Goal: Subscribe to service/newsletter

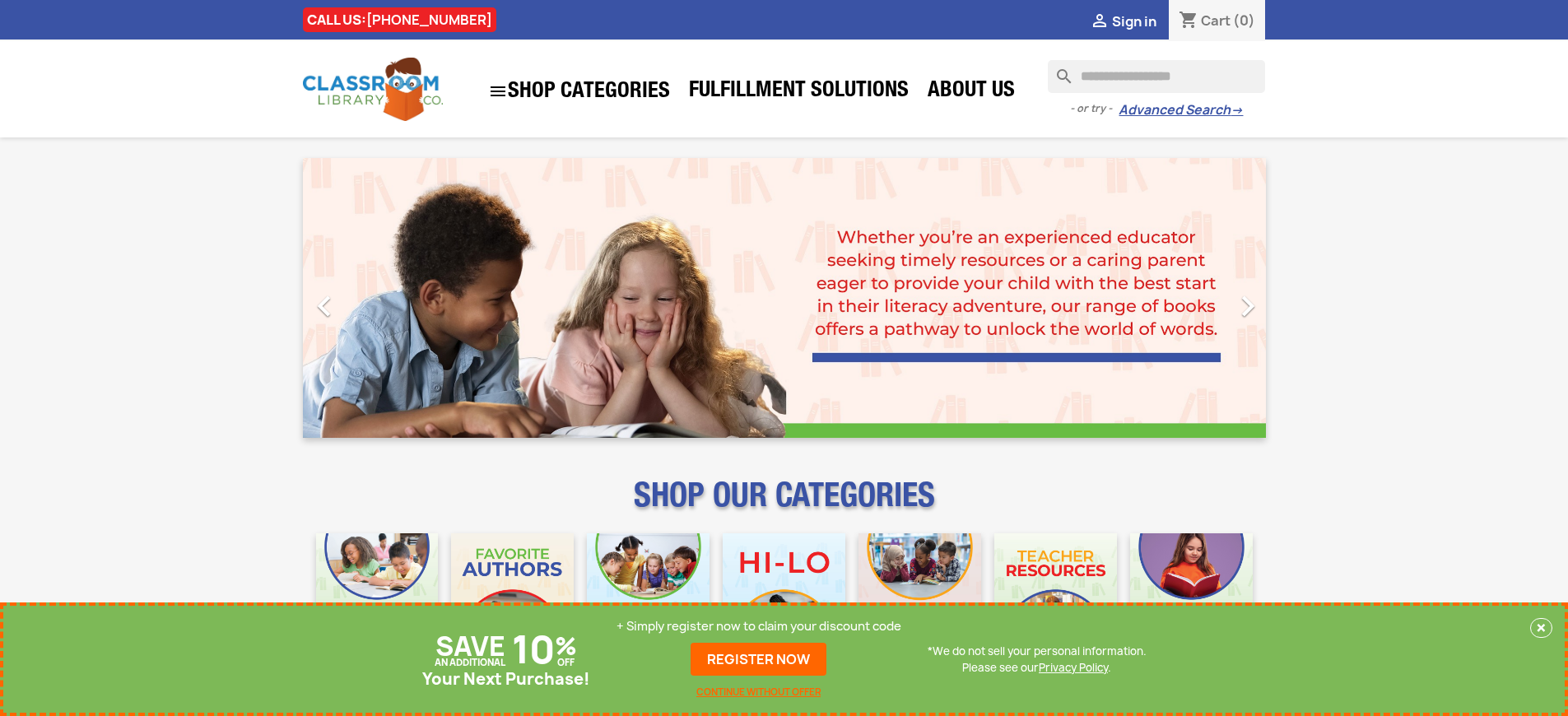
click at [759, 626] on p "+ Simply register now to claim your discount code" at bounding box center [758, 626] width 284 height 17
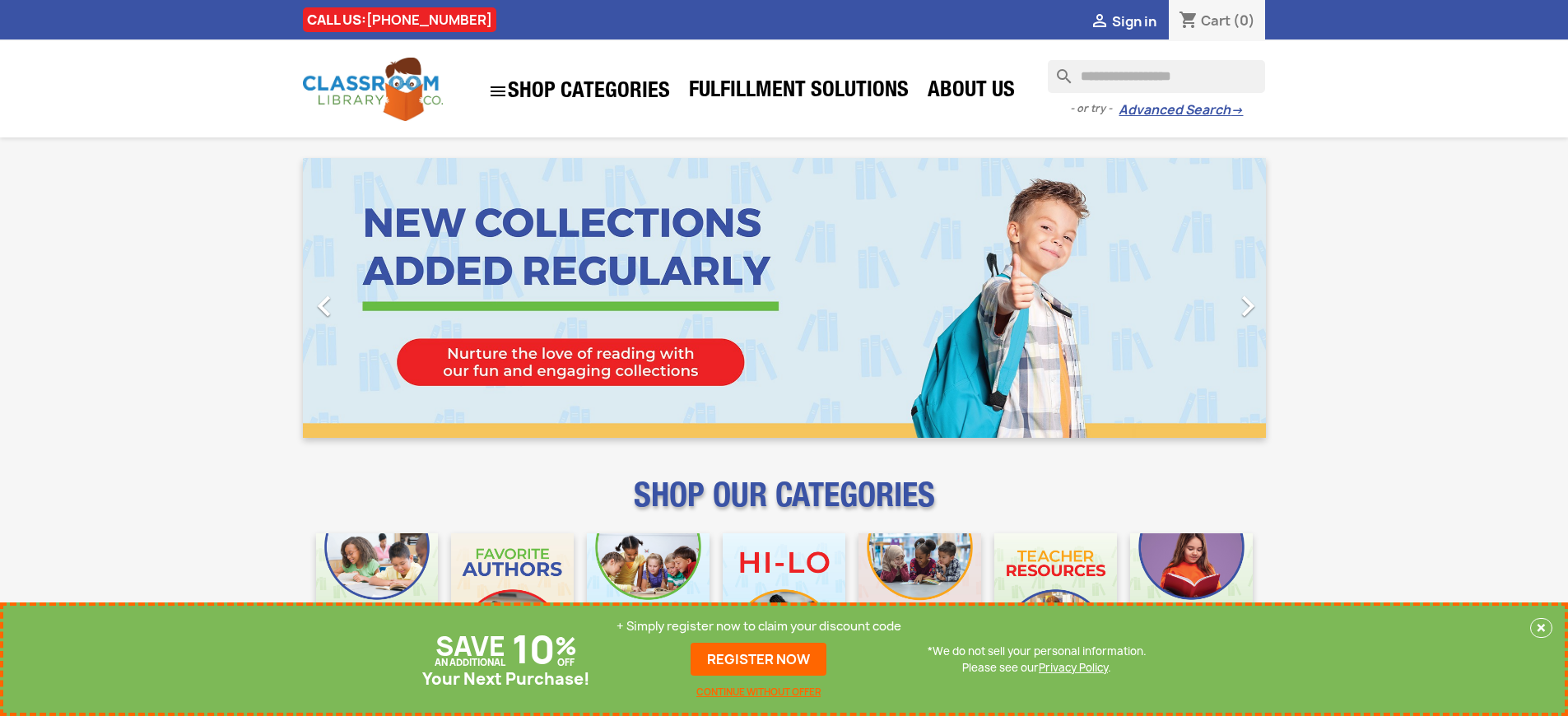
click at [759, 626] on p "+ Simply register now to claim your discount code" at bounding box center [758, 626] width 284 height 17
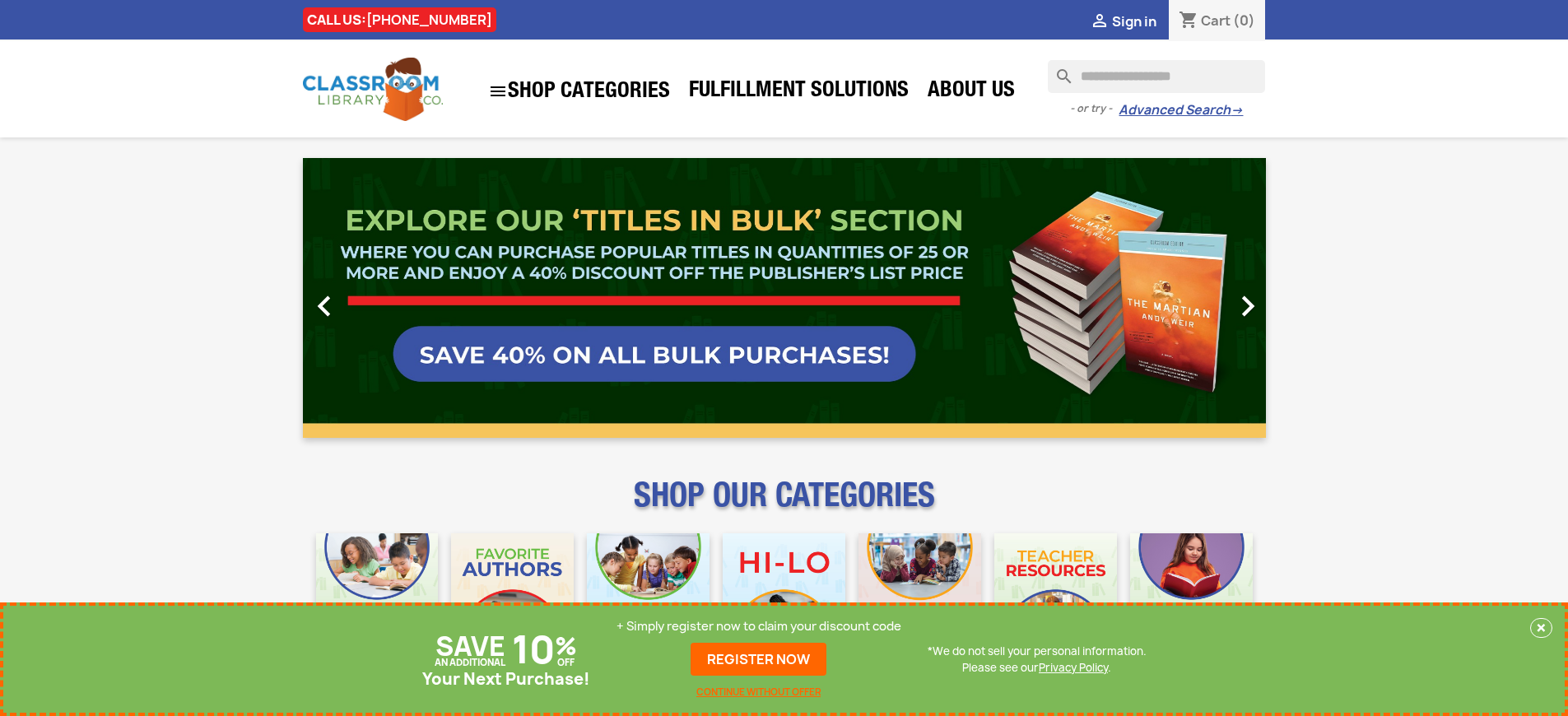
click at [759, 626] on p "+ Simply register now to claim your discount code" at bounding box center [758, 626] width 284 height 17
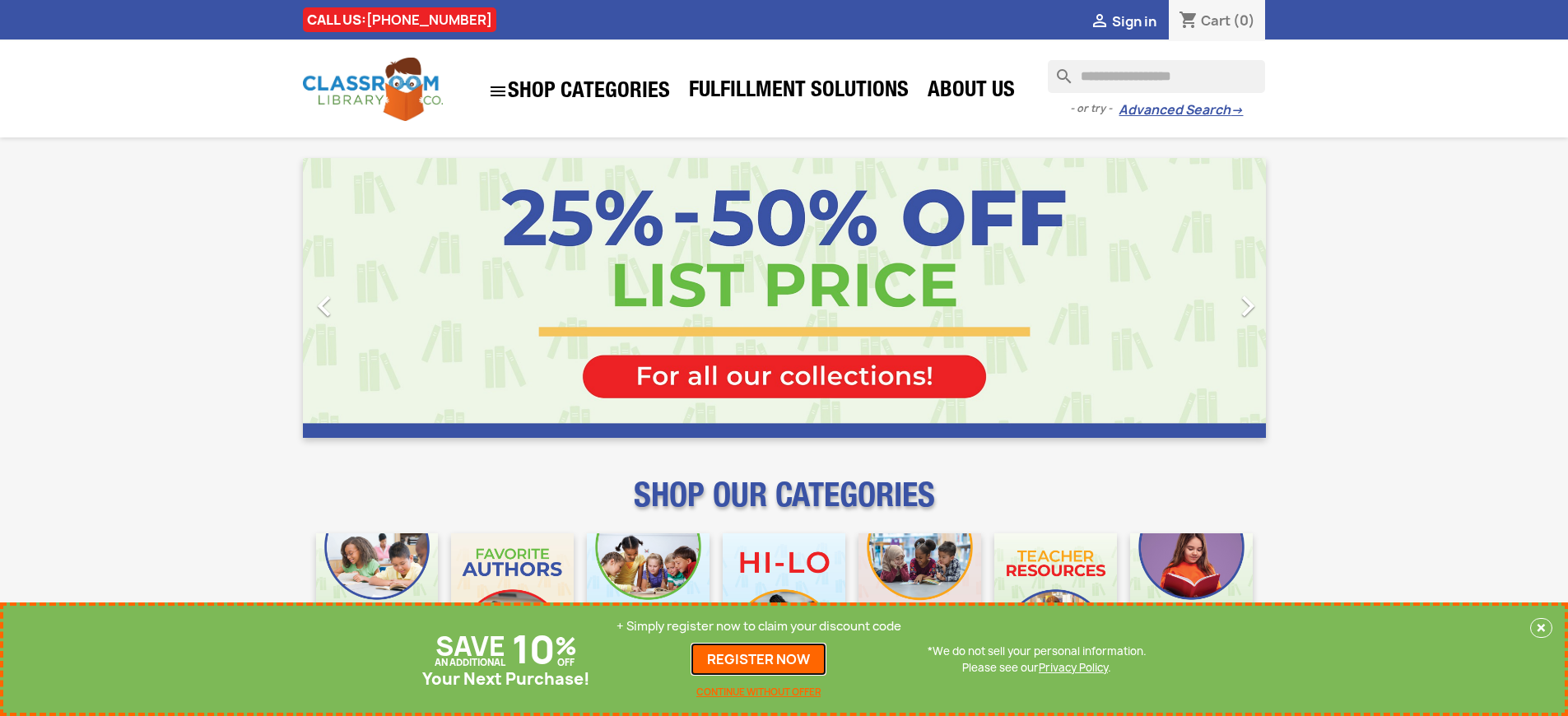
click at [759, 659] on link "REGISTER NOW" at bounding box center [758, 658] width 136 height 33
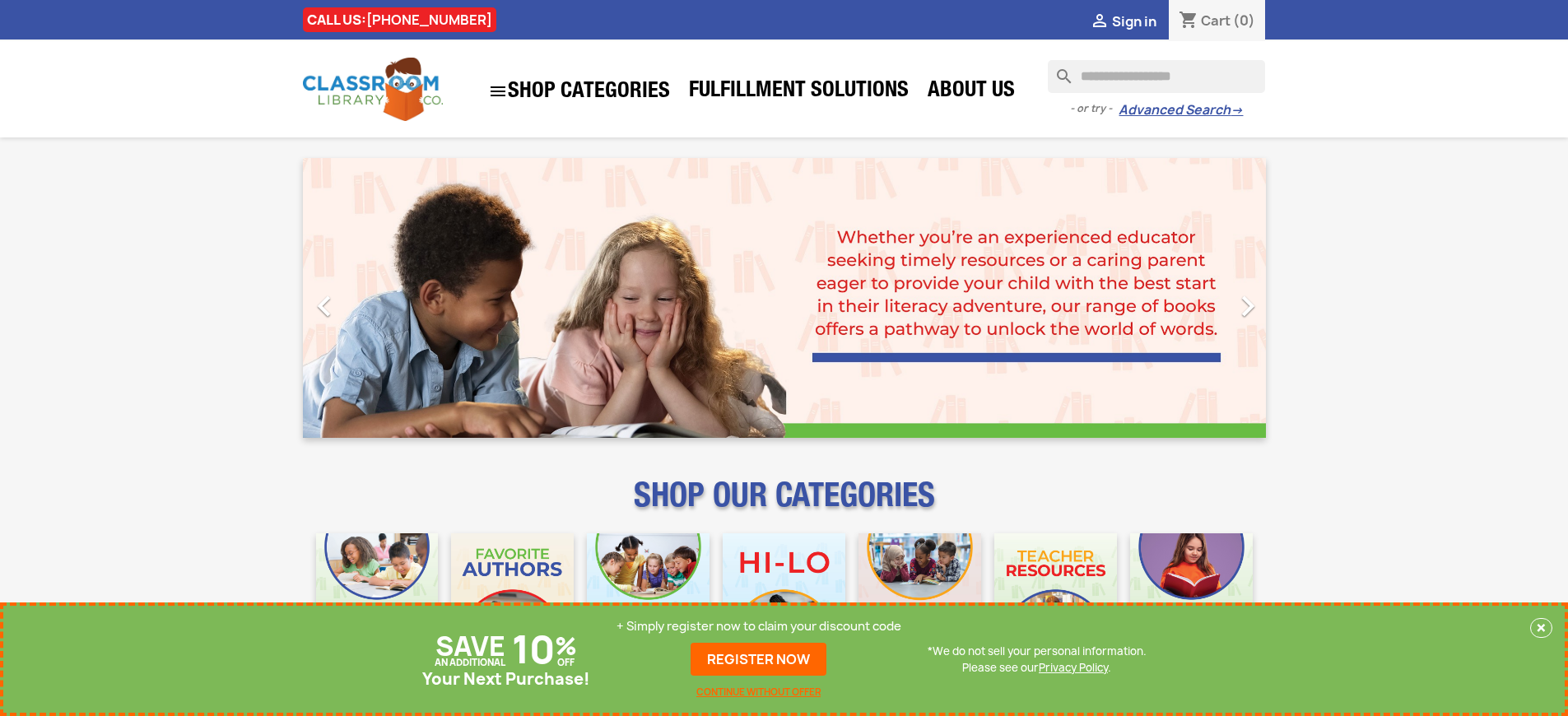
click at [759, 626] on p "+ Simply register now to claim your discount code" at bounding box center [758, 626] width 284 height 17
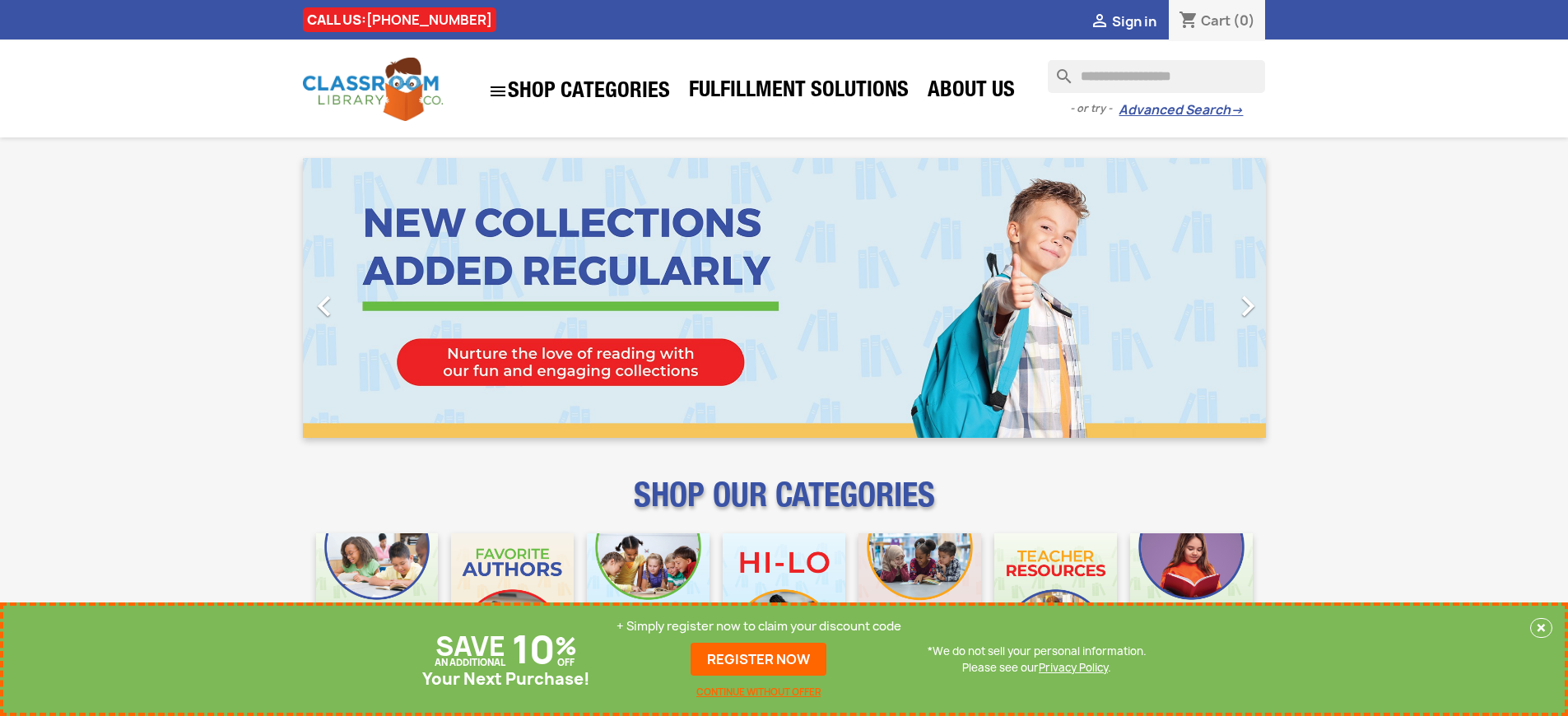
click at [759, 626] on p "+ Simply register now to claim your discount code" at bounding box center [758, 626] width 284 height 17
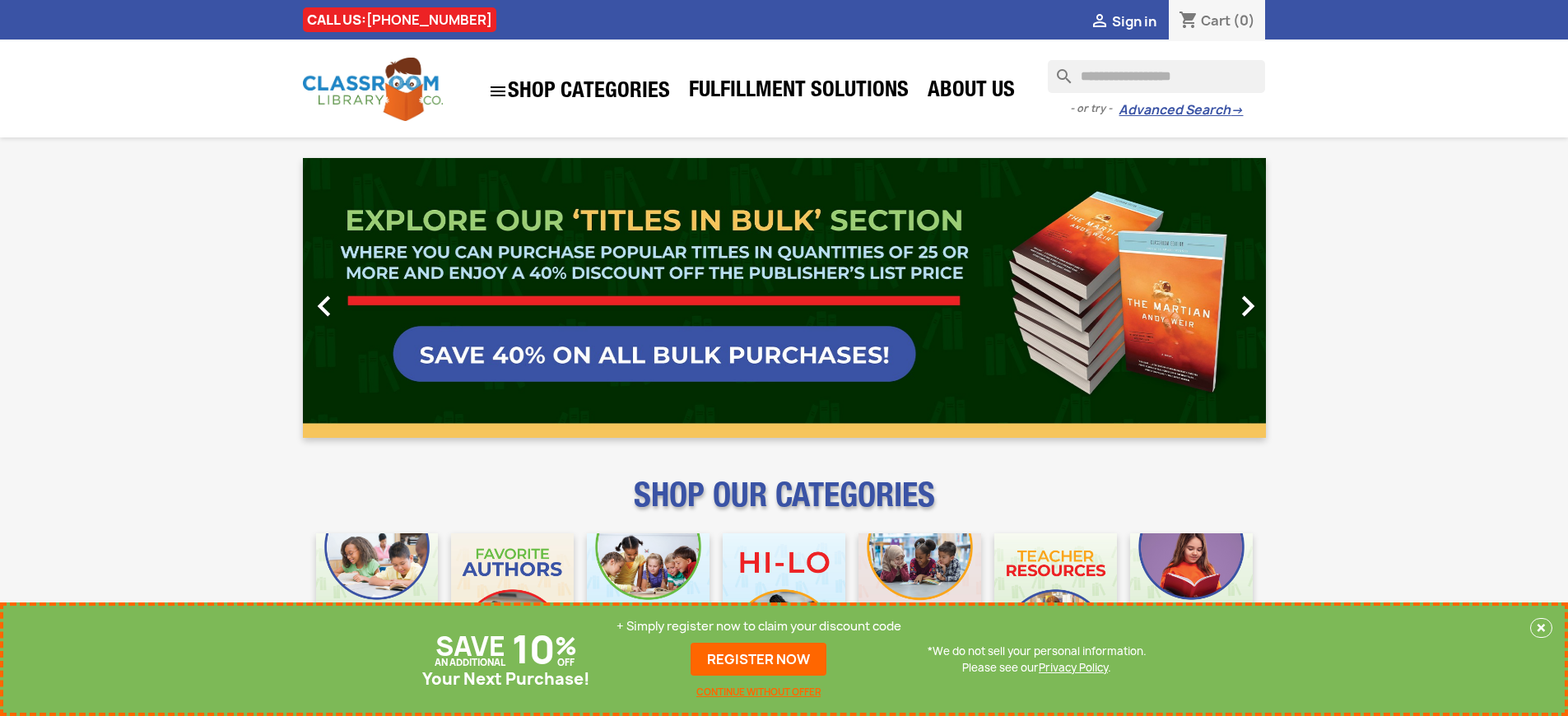
click at [759, 626] on p "+ Simply register now to claim your discount code" at bounding box center [758, 626] width 284 height 17
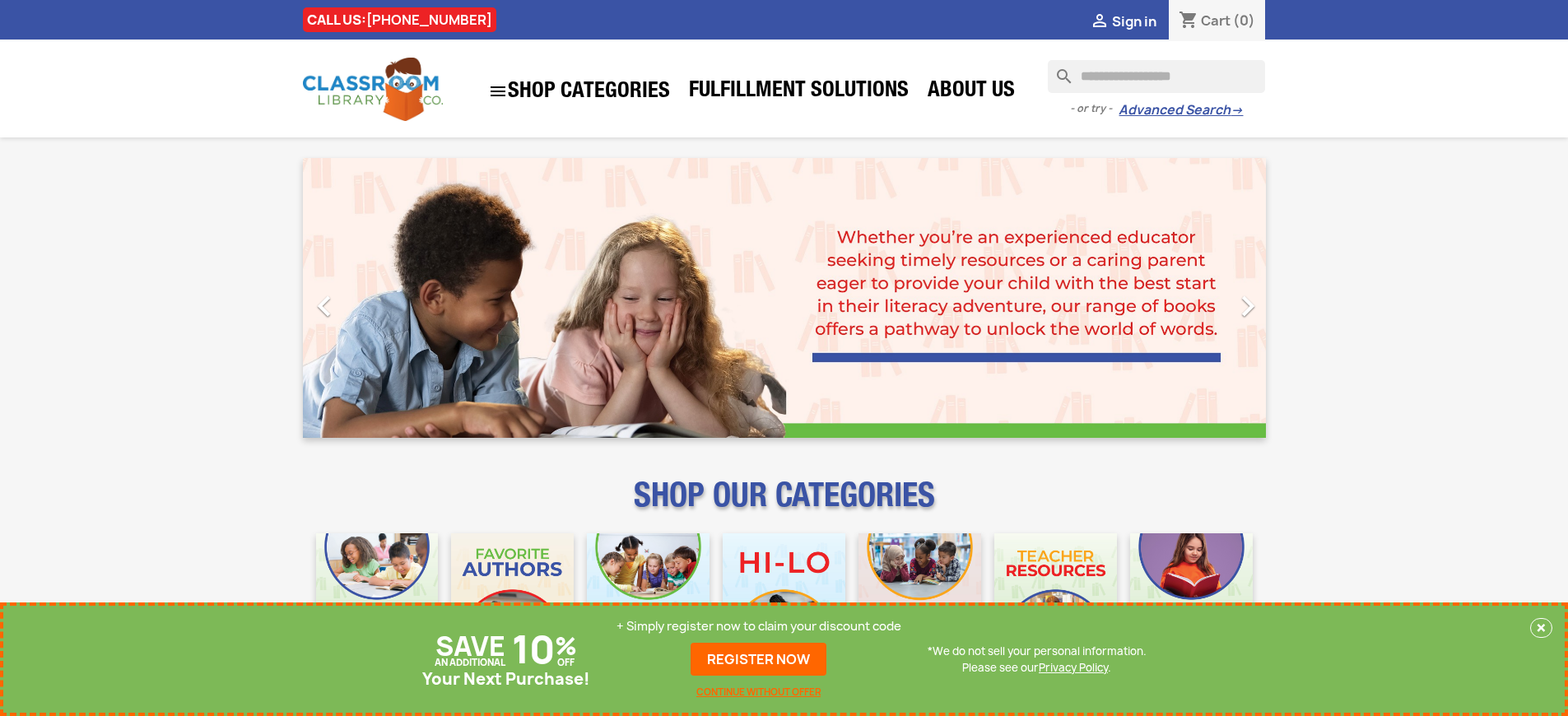
click at [759, 626] on p "+ Simply register now to claim your discount code" at bounding box center [758, 626] width 284 height 17
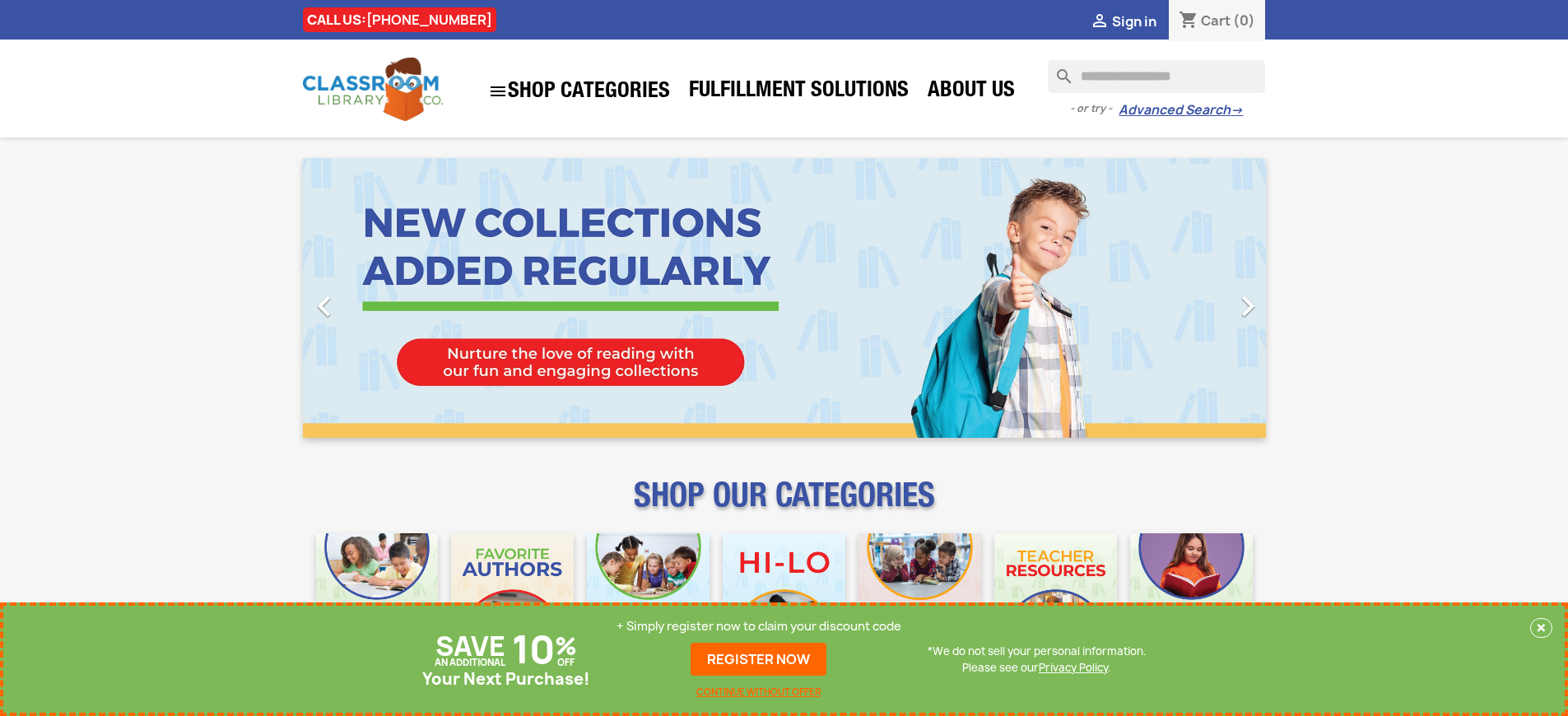
click at [759, 626] on p "+ Simply register now to claim your discount code" at bounding box center [758, 626] width 284 height 17
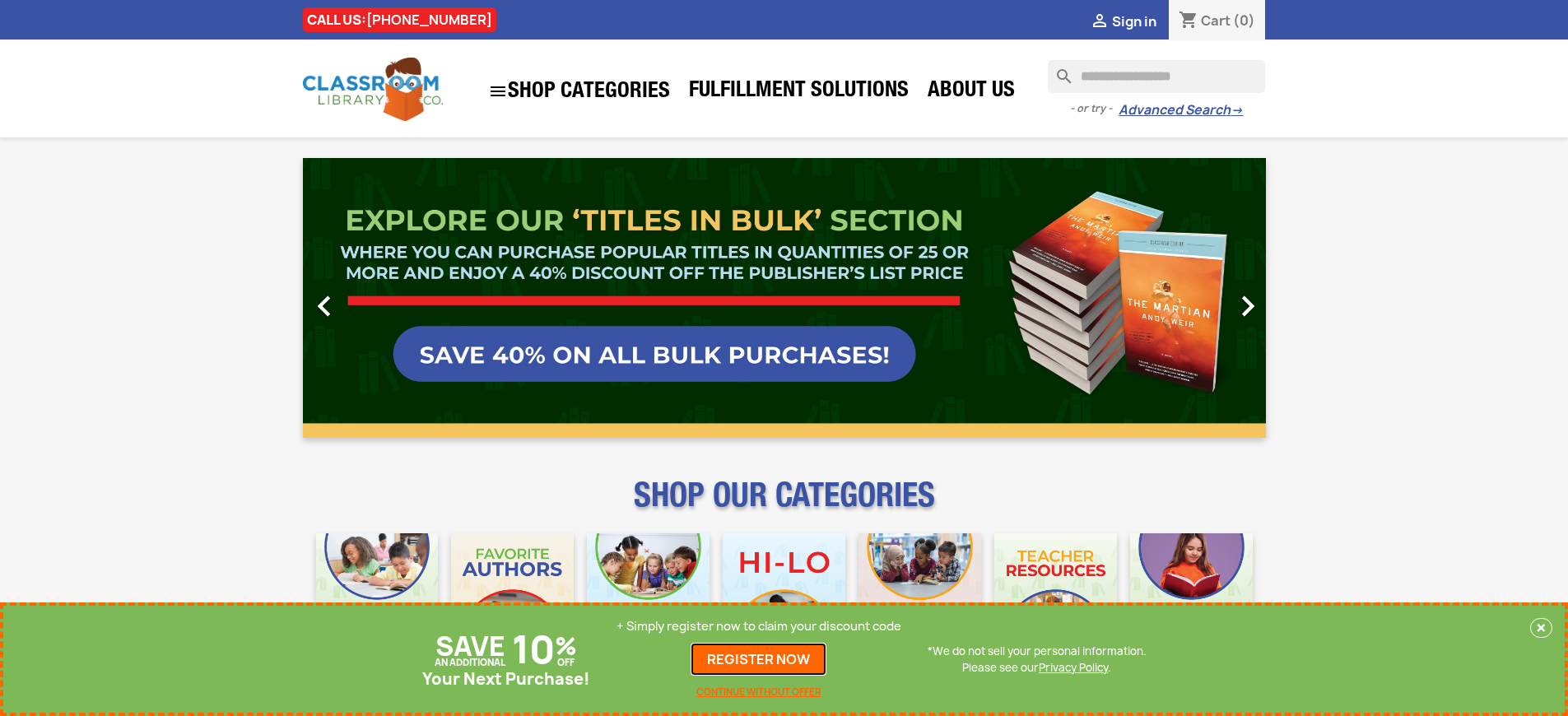
click at [759, 659] on link "REGISTER NOW" at bounding box center [758, 658] width 136 height 33
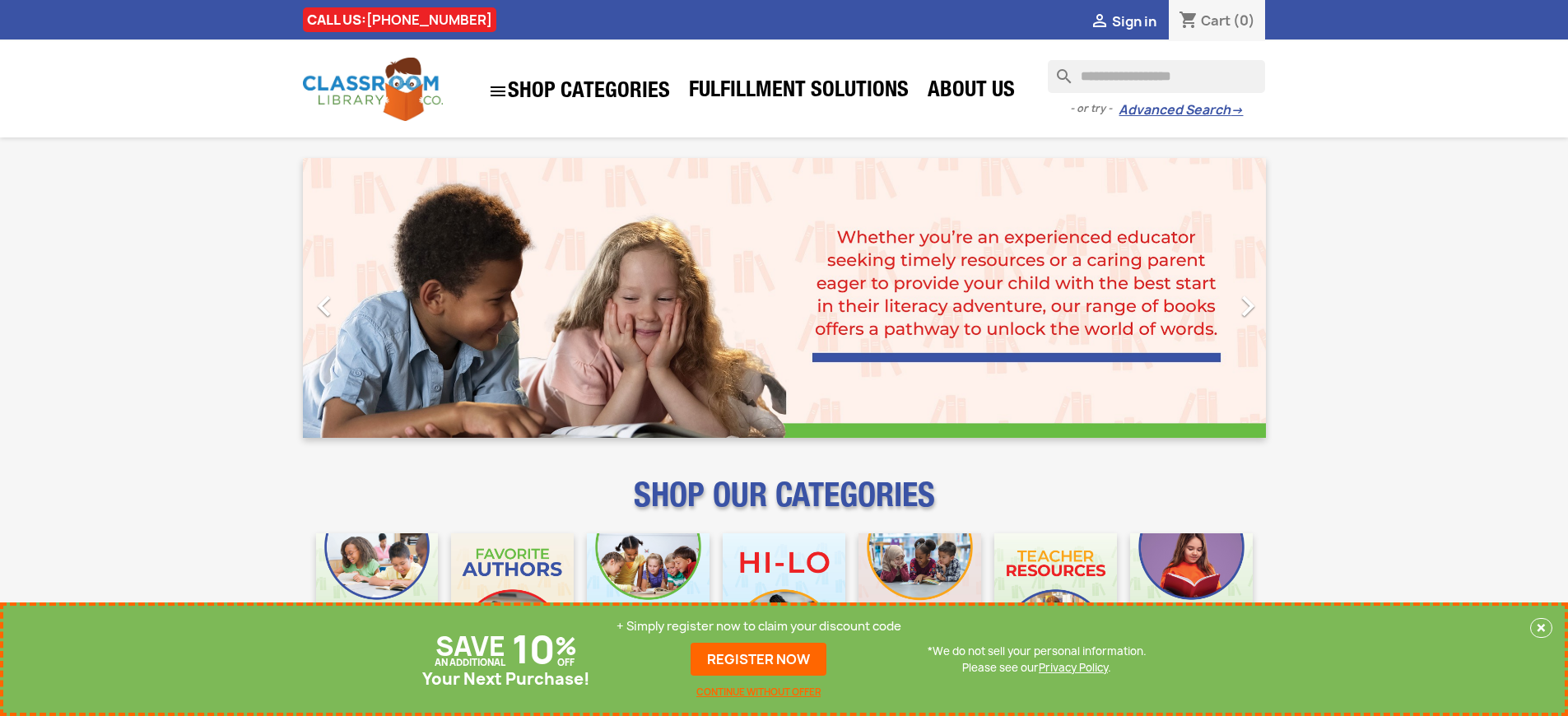
click at [759, 626] on p "+ Simply register now to claim your discount code" at bounding box center [758, 626] width 284 height 17
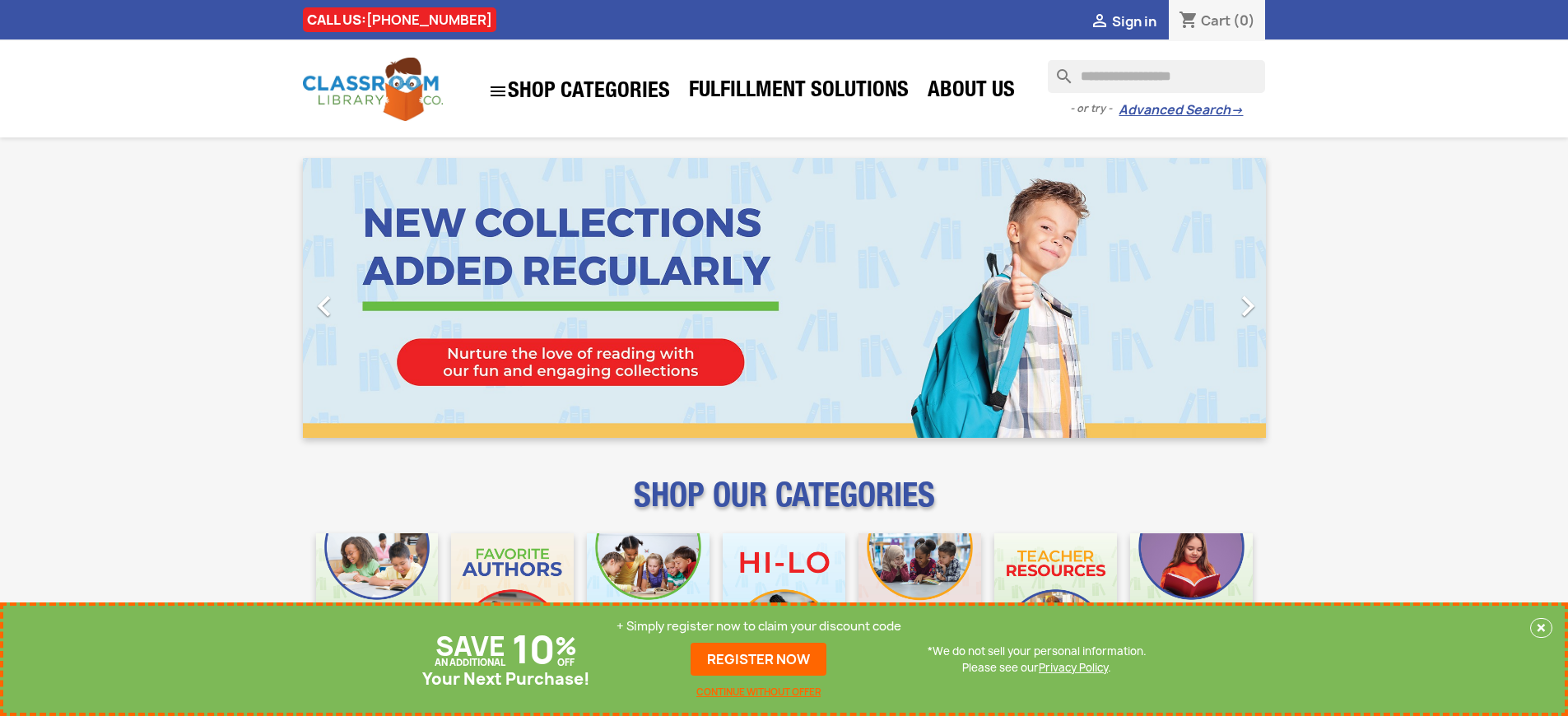
click at [759, 626] on p "+ Simply register now to claim your discount code" at bounding box center [758, 626] width 284 height 17
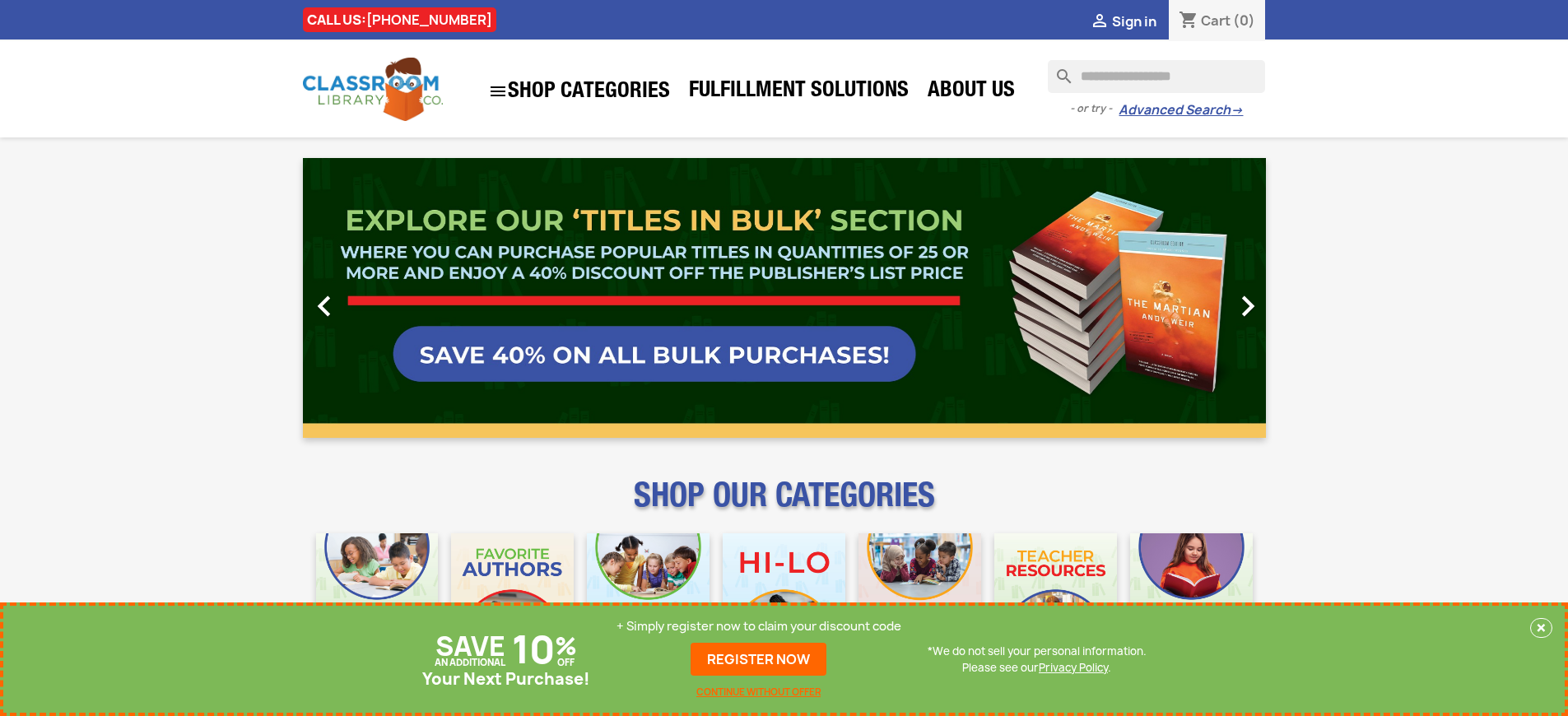
click at [759, 659] on link "REGISTER NOW" at bounding box center [758, 658] width 136 height 33
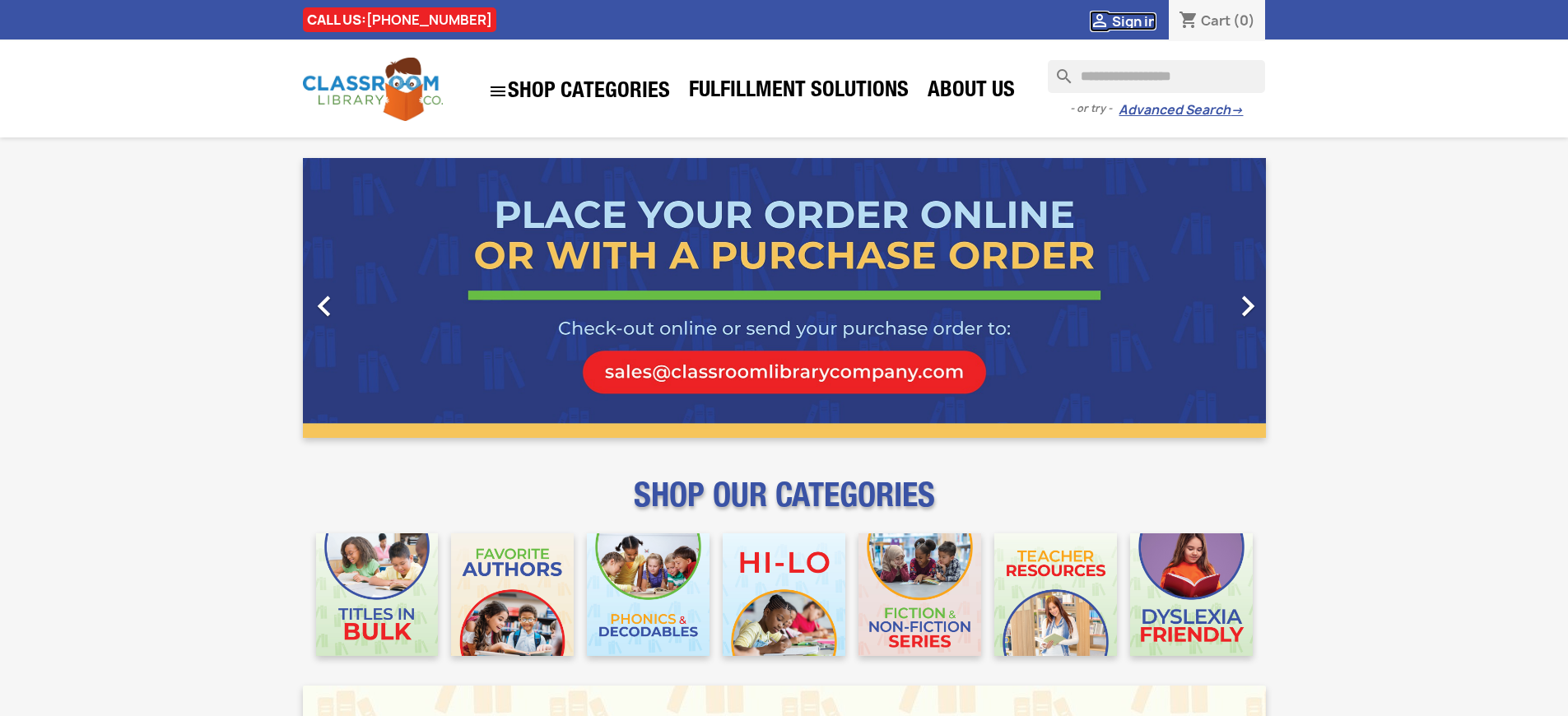
click at [1133, 21] on span "Sign in" at bounding box center [1133, 22] width 44 height 18
